Goal: Find specific page/section: Find specific page/section

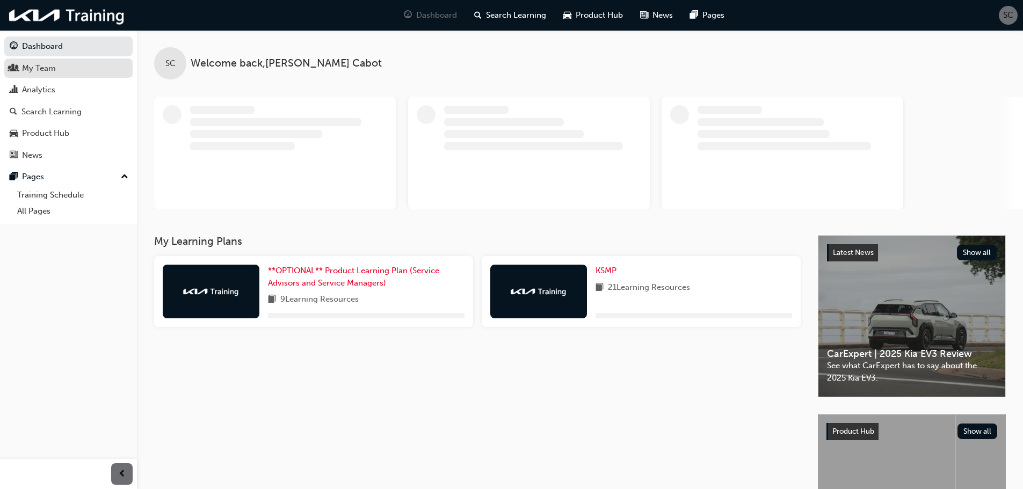
click at [46, 72] on div "My Team" at bounding box center [39, 68] width 34 height 12
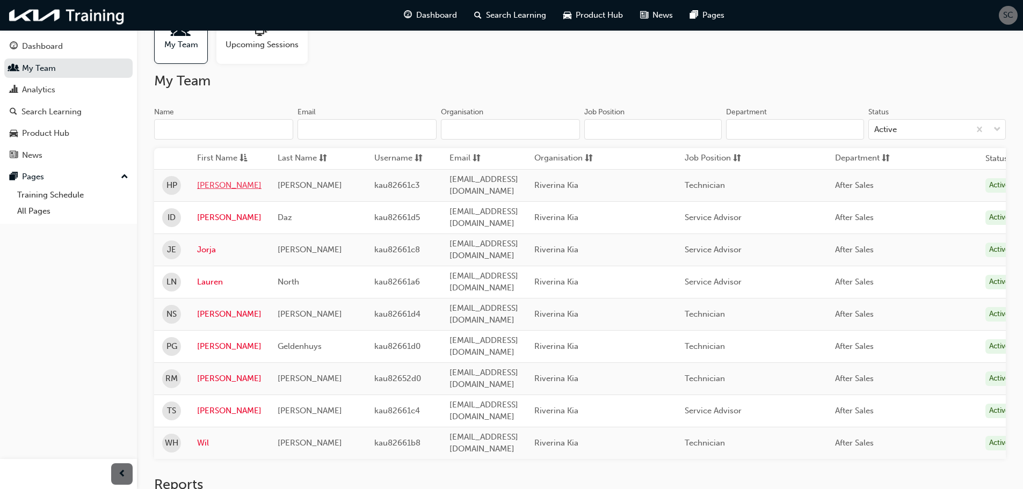
scroll to position [54, 0]
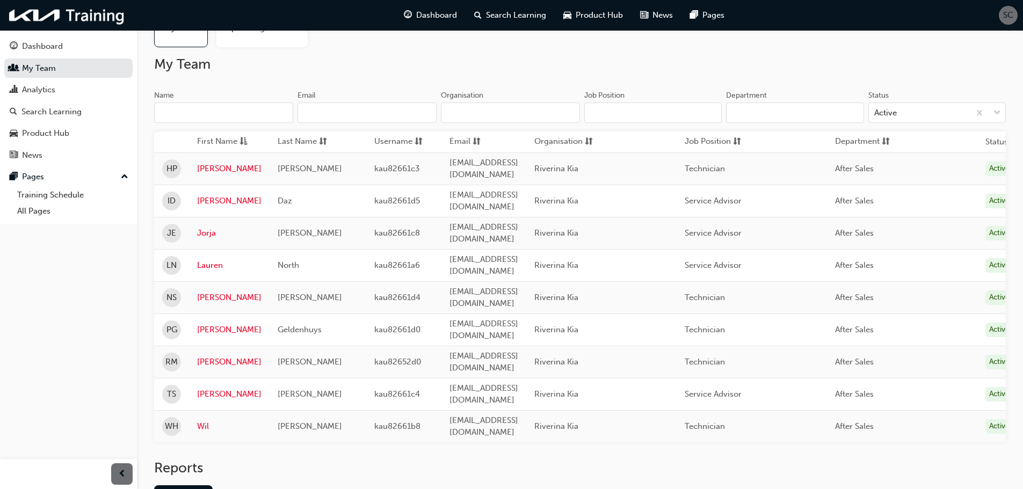
click at [171, 324] on span "PG" at bounding box center [171, 330] width 11 height 12
click at [213, 324] on link "[PERSON_NAME]" at bounding box center [229, 330] width 64 height 12
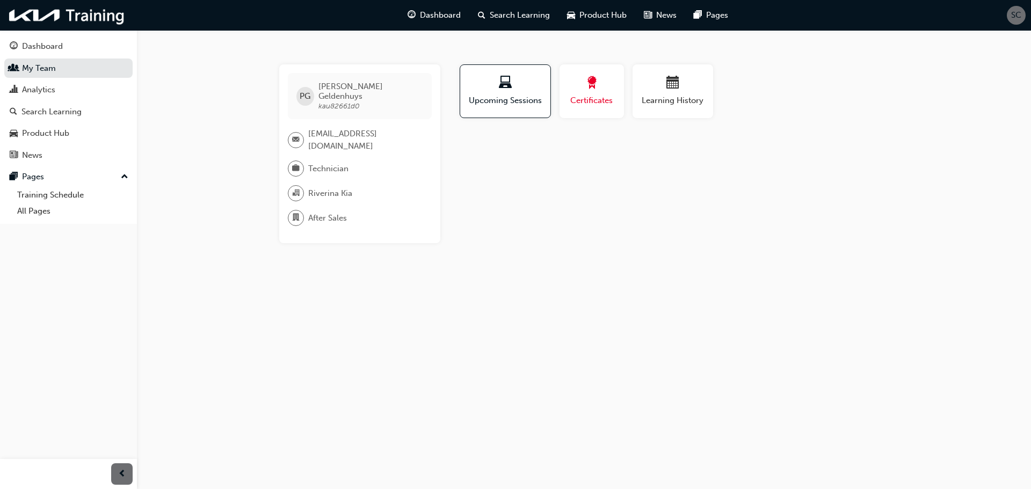
click at [572, 95] on span "Certificates" at bounding box center [592, 101] width 48 height 12
click at [510, 192] on div "Profile Upcoming Sessions Certificates Learning History PG [PERSON_NAME] kau826…" at bounding box center [673, 153] width 432 height 179
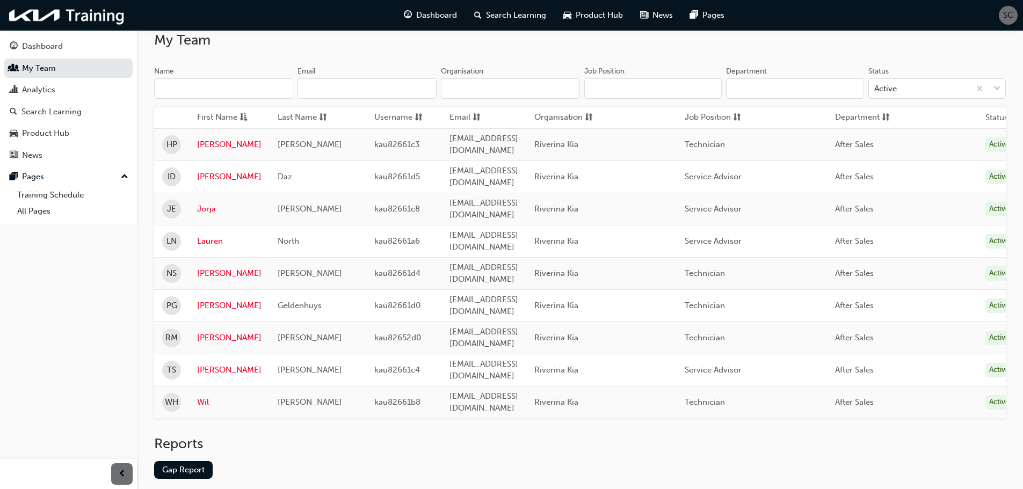
scroll to position [89, 0]
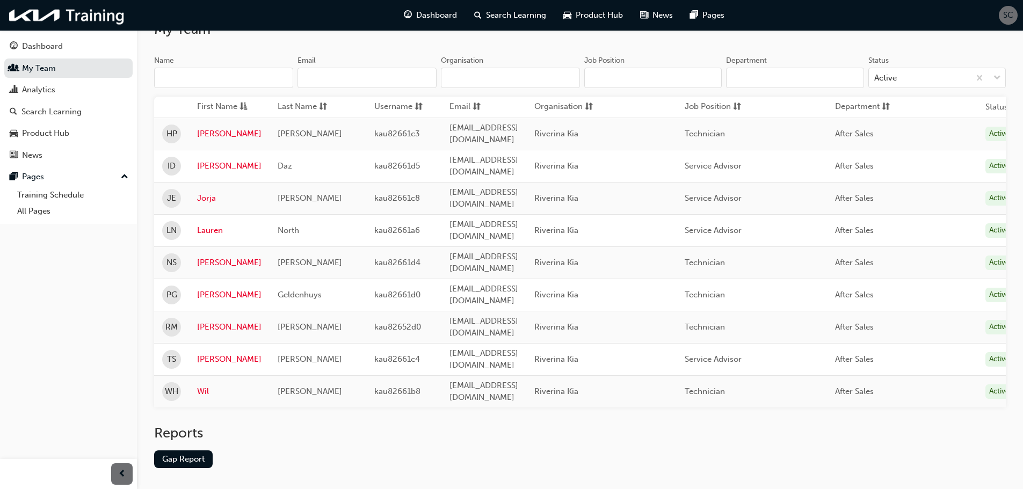
drag, startPoint x: 327, startPoint y: 393, endPoint x: 329, endPoint y: 386, distance: 6.6
click at [327, 425] on h2 "Reports" at bounding box center [580, 433] width 852 height 17
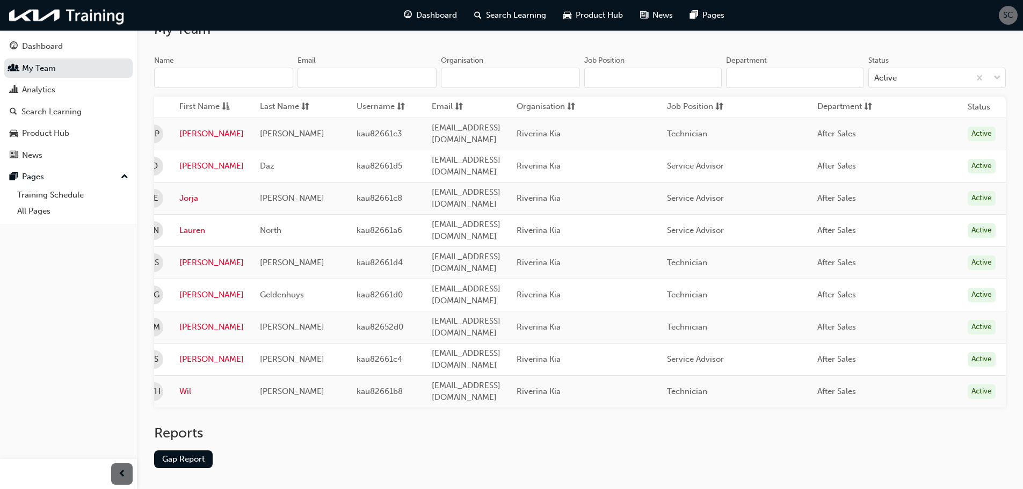
scroll to position [0, 0]
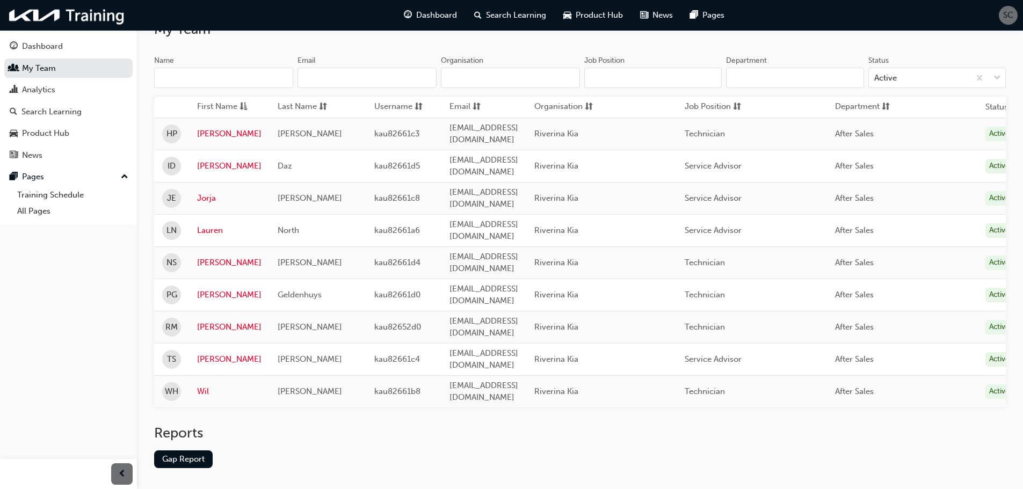
click at [433, 425] on div "Reports" at bounding box center [580, 438] width 852 height 26
